Goal: Task Accomplishment & Management: Use online tool/utility

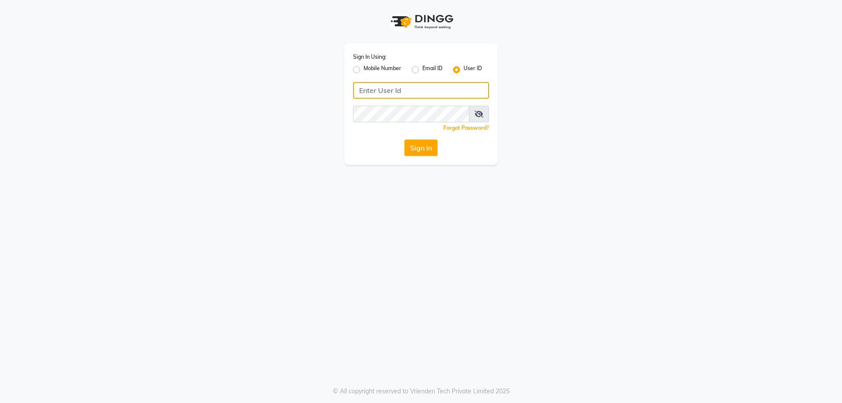
type input "NHANS"
click at [483, 190] on div "Sign In Using: Mobile Number Email ID User ID NHANS Remember me Forgot Password…" at bounding box center [421, 201] width 842 height 403
click at [423, 141] on button "Sign In" at bounding box center [421, 148] width 33 height 17
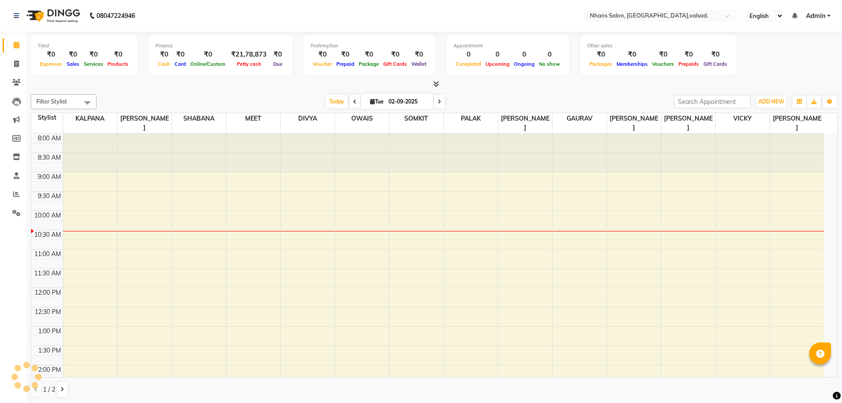
select select "en"
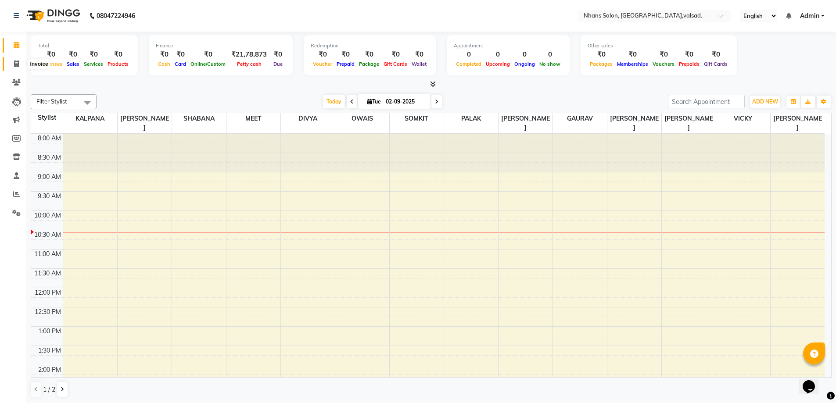
click at [11, 65] on span at bounding box center [16, 64] width 15 height 10
select select "service"
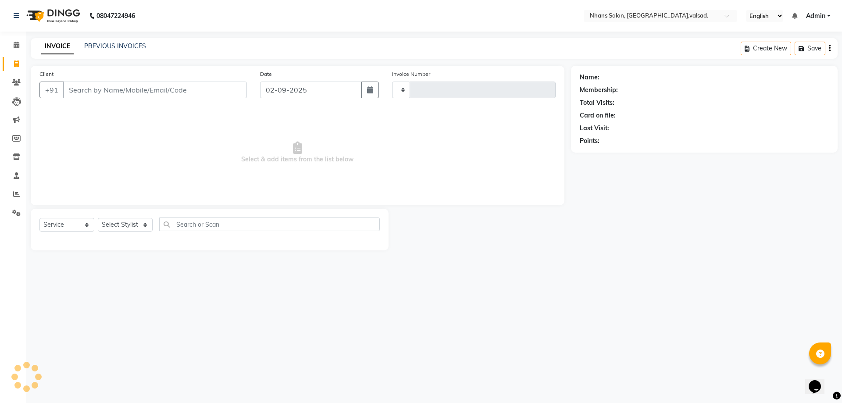
type input "3648"
select select "3706"
click at [162, 95] on input "Client" at bounding box center [155, 90] width 184 height 17
